Goal: Entertainment & Leisure: Consume media (video, audio)

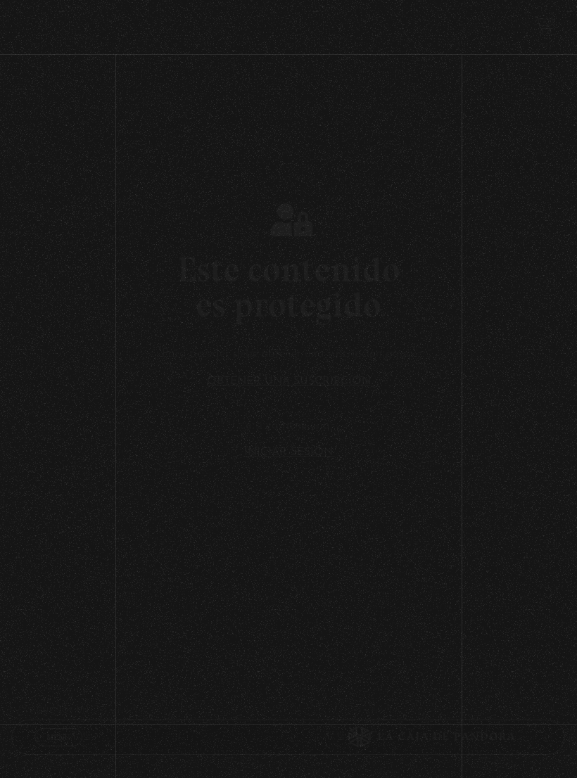
scroll to position [65, 0]
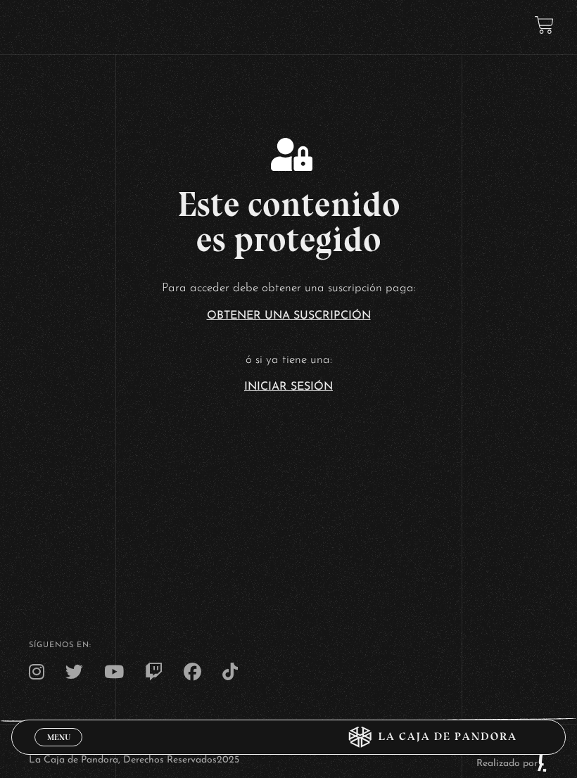
click at [279, 393] on link "Iniciar Sesión" at bounding box center [288, 386] width 89 height 11
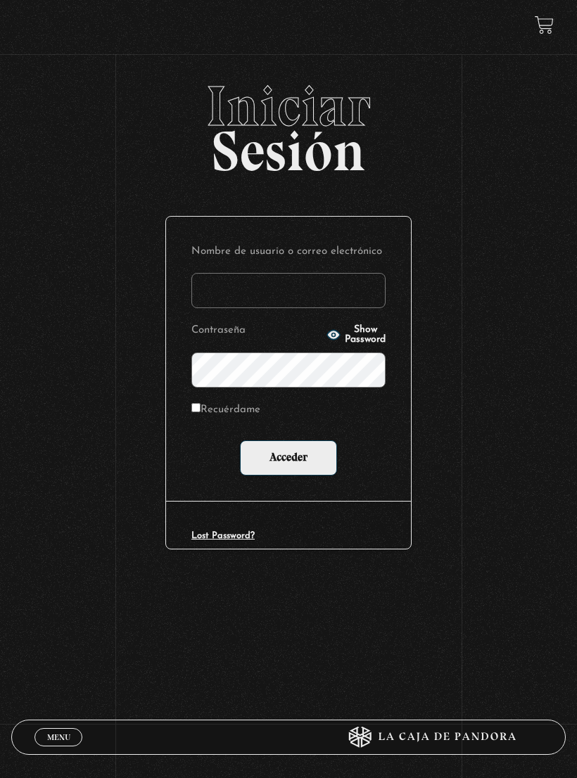
type input "[EMAIL_ADDRESS][DOMAIN_NAME]"
click at [289, 458] on input "Acceder" at bounding box center [288, 458] width 97 height 35
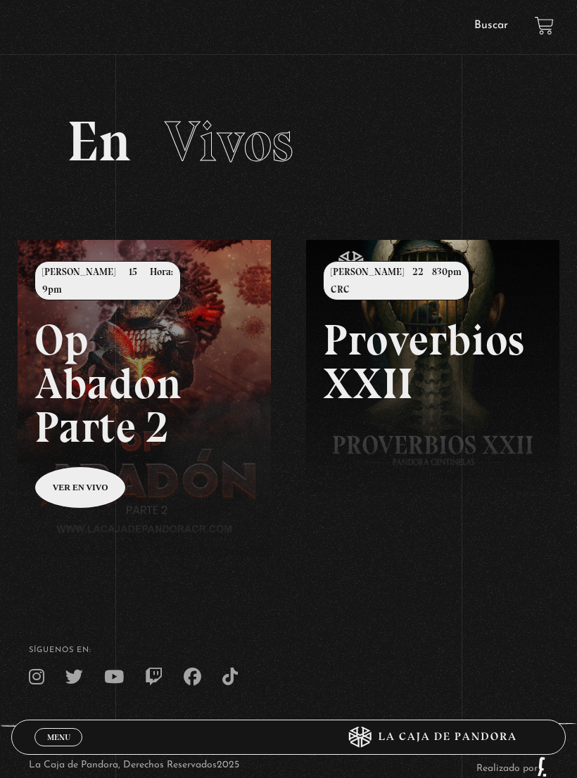
click at [64, 733] on span "Menu" at bounding box center [58, 737] width 23 height 8
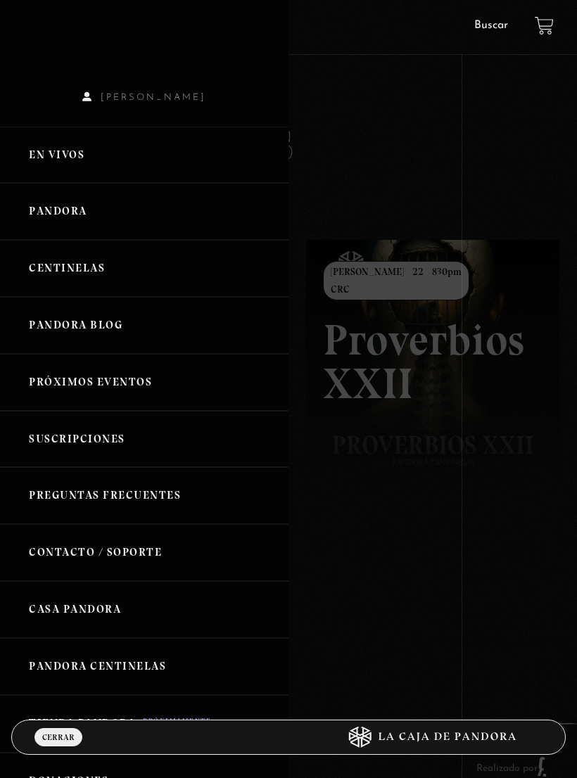
click at [34, 272] on link "Centinelas" at bounding box center [144, 268] width 289 height 57
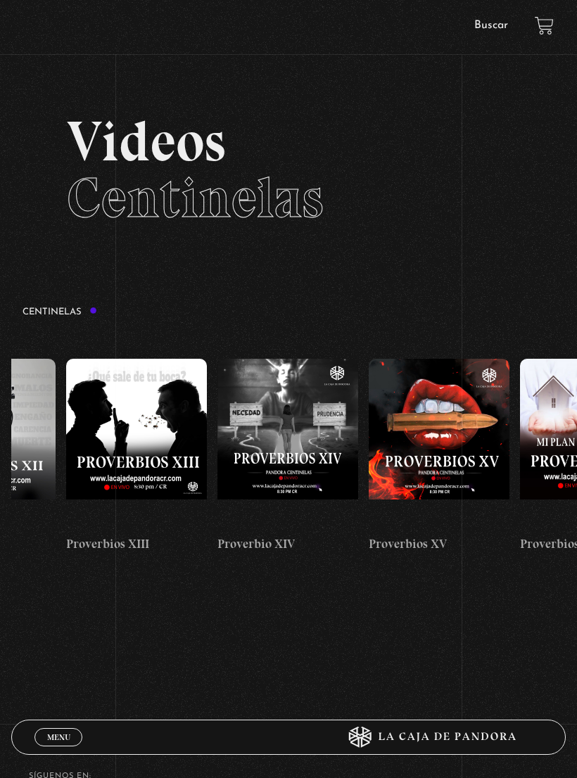
scroll to position [0, 2229]
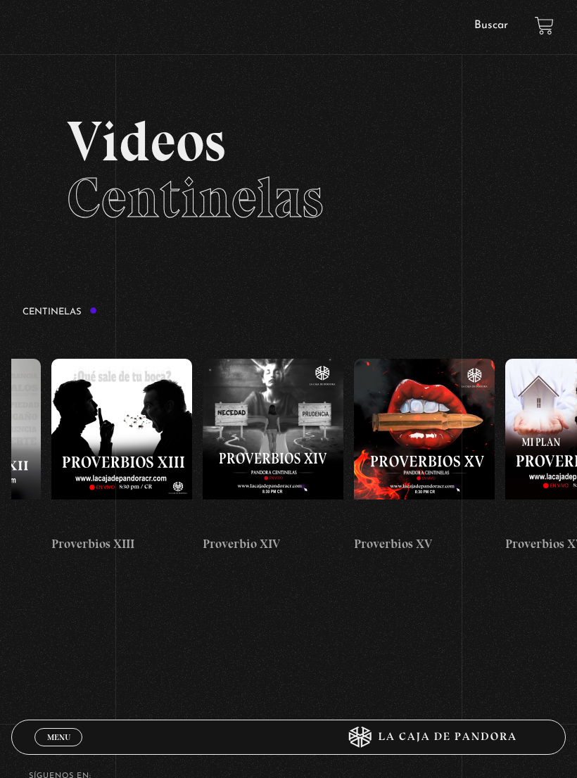
click at [310, 436] on figure at bounding box center [273, 443] width 141 height 169
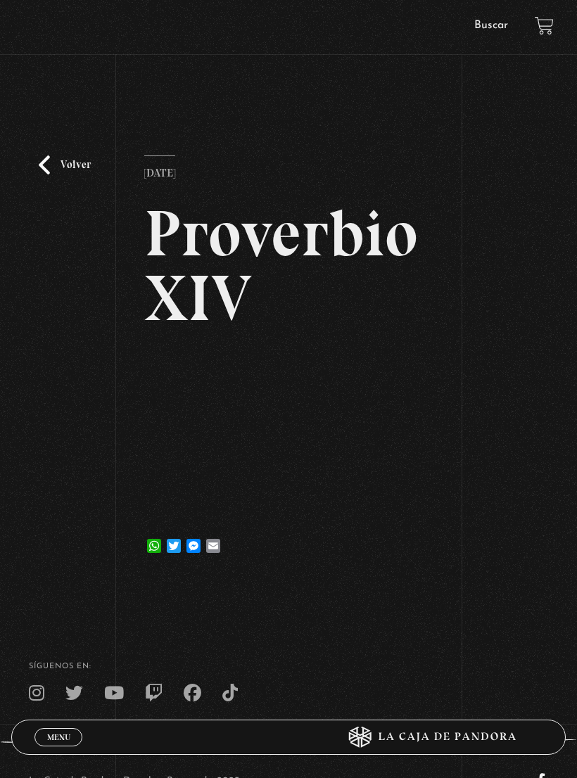
click at [44, 161] on link "Volver" at bounding box center [65, 165] width 52 height 19
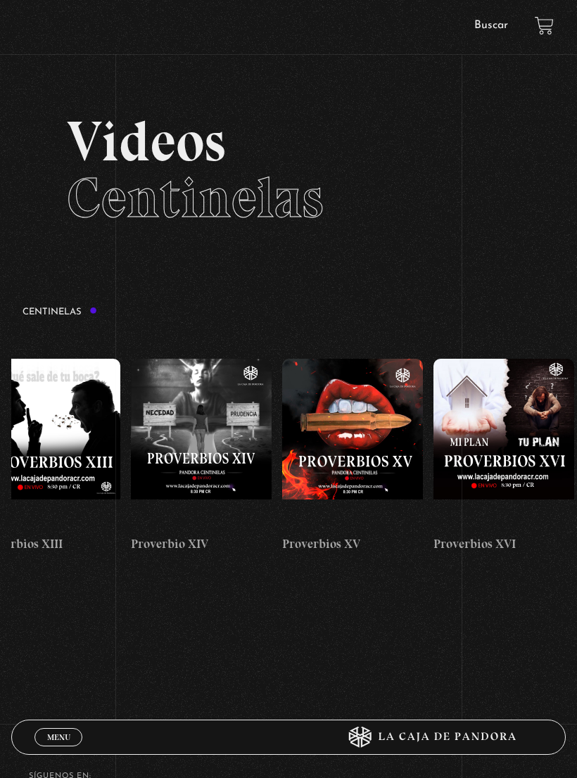
scroll to position [0, 2242]
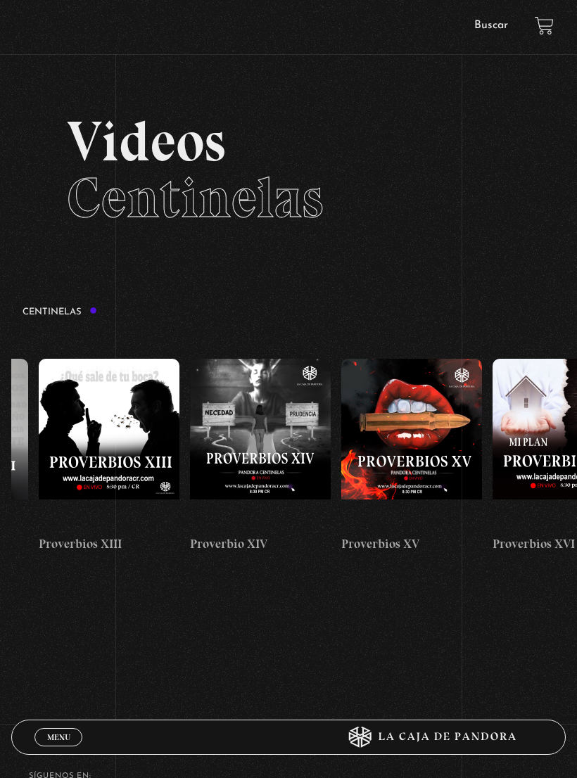
click at [290, 407] on figure at bounding box center [260, 443] width 141 height 169
